Goal: Information Seeking & Learning: Find specific fact

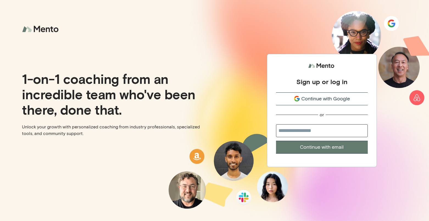
click at [294, 98] on icon "submit" at bounding box center [297, 98] width 7 height 7
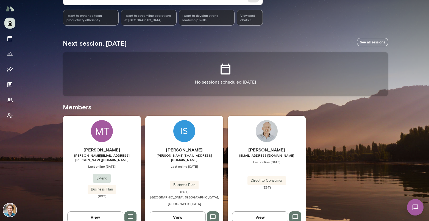
scroll to position [71, 0]
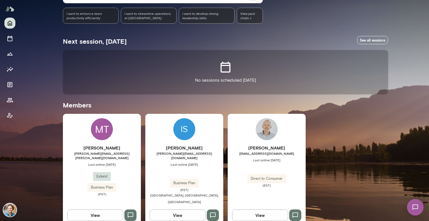
click at [108, 137] on div "MT" at bounding box center [102, 129] width 22 height 22
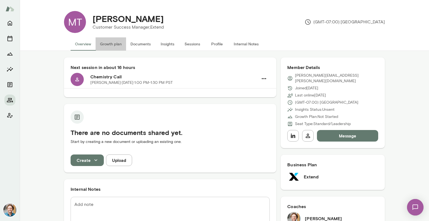
click at [112, 46] on button "Growth plan" at bounding box center [111, 43] width 31 height 13
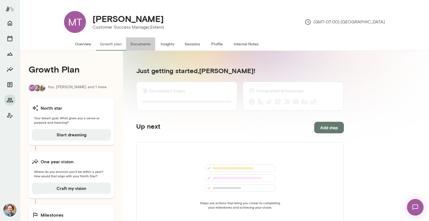
click at [145, 43] on button "Documents" at bounding box center [140, 43] width 29 height 13
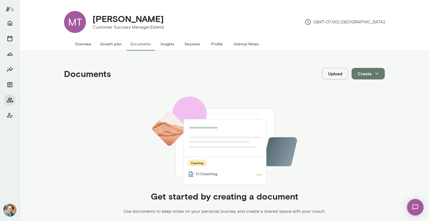
click at [165, 44] on button "Insights" at bounding box center [167, 43] width 25 height 13
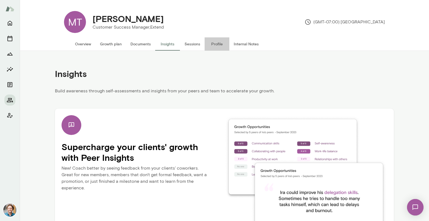
click at [213, 45] on button "Profile" at bounding box center [217, 43] width 25 height 13
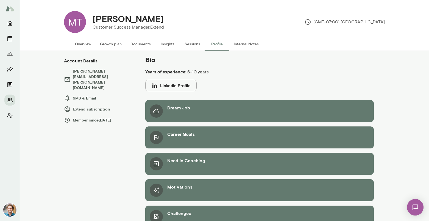
click at [238, 45] on button "Internal Notes" at bounding box center [247, 43] width 34 height 13
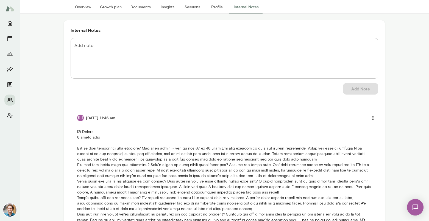
scroll to position [85, 0]
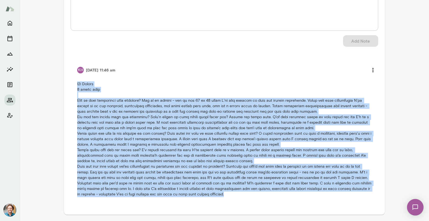
copy p "b2b Extend 6 month term What is your experience with coaching? Not in my career…"
drag, startPoint x: 255, startPoint y: 194, endPoint x: 69, endPoint y: 86, distance: 214.9
click at [69, 86] on div "Internal Notes Add note * Add note Add Note KH 9/11/25 at 11:46 am" at bounding box center [224, 94] width 321 height 242
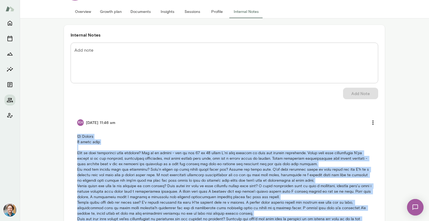
scroll to position [0, 0]
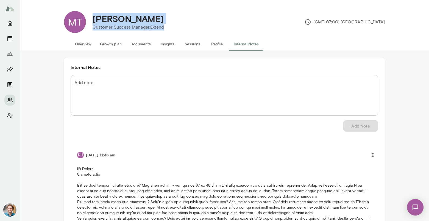
drag, startPoint x: 166, startPoint y: 28, endPoint x: 90, endPoint y: 20, distance: 76.3
click at [90, 20] on div "Michael Turner Customer Success Manager, Extend" at bounding box center [128, 21] width 85 height 17
copy div "Michael Turner Customer Success Manager, Extend"
click at [76, 46] on button "Overview" at bounding box center [83, 43] width 25 height 13
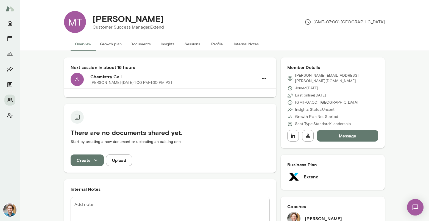
click at [57, 24] on div "MT Michael Turner Customer Success Manager, Extend (GMT-07:00) Los Angeles Over…" at bounding box center [225, 25] width 410 height 51
